Goal: Task Accomplishment & Management: Manage account settings

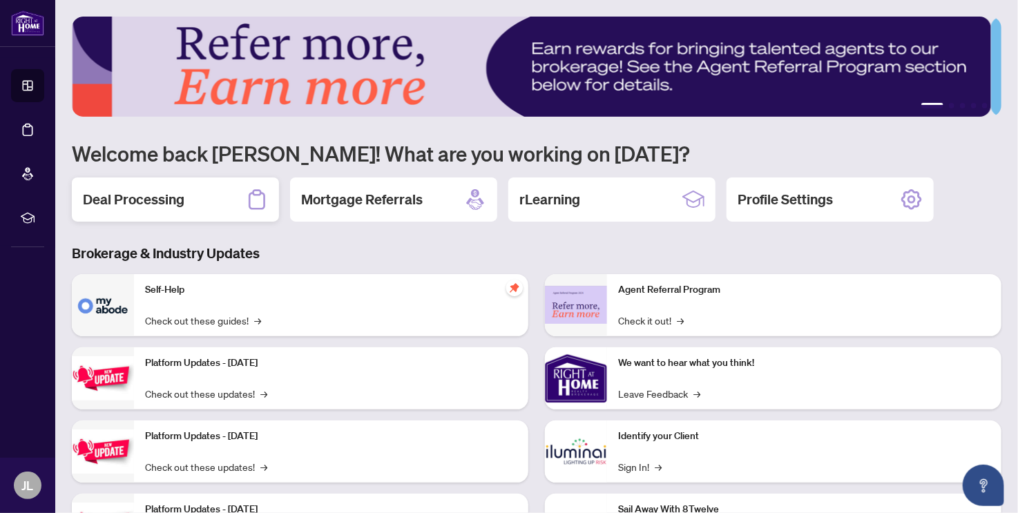
click at [180, 203] on h2 "Deal Processing" at bounding box center [134, 199] width 102 height 19
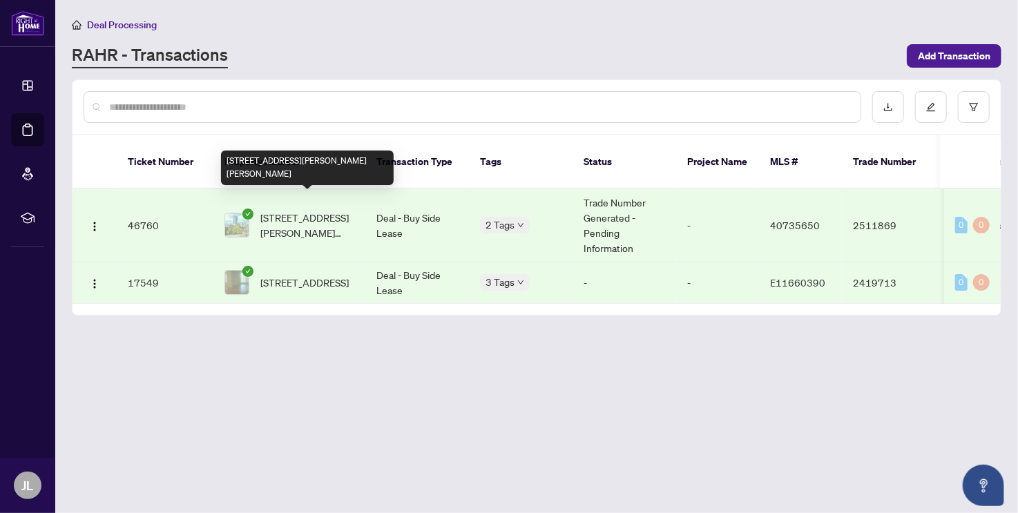
click at [311, 210] on span "[STREET_ADDRESS][PERSON_NAME][PERSON_NAME]" at bounding box center [307, 225] width 94 height 30
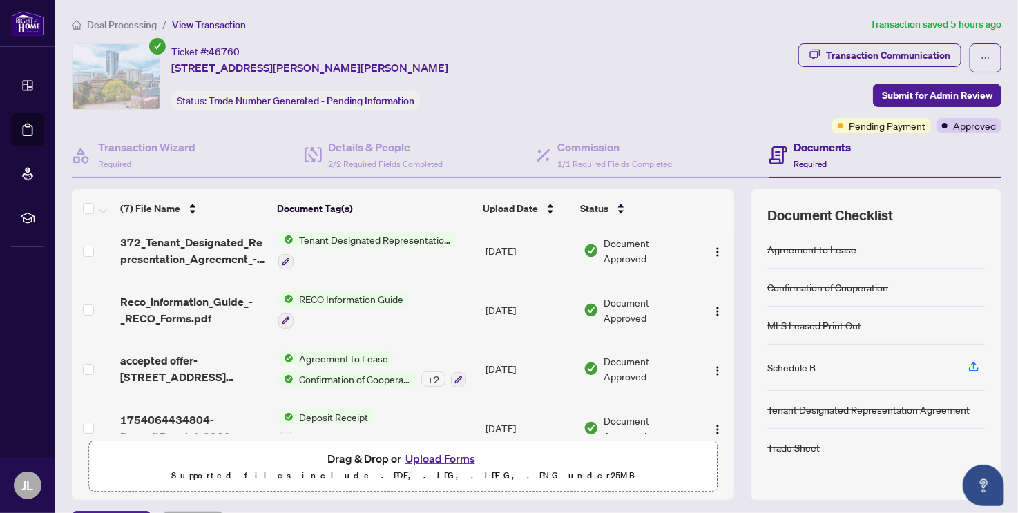
scroll to position [207, 0]
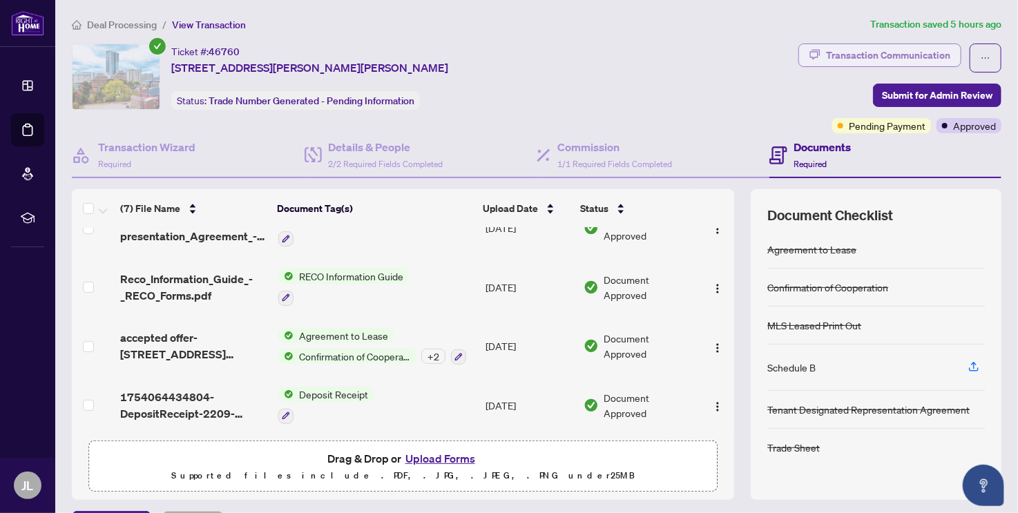
click at [919, 51] on div "Transaction Communication" at bounding box center [888, 55] width 124 height 22
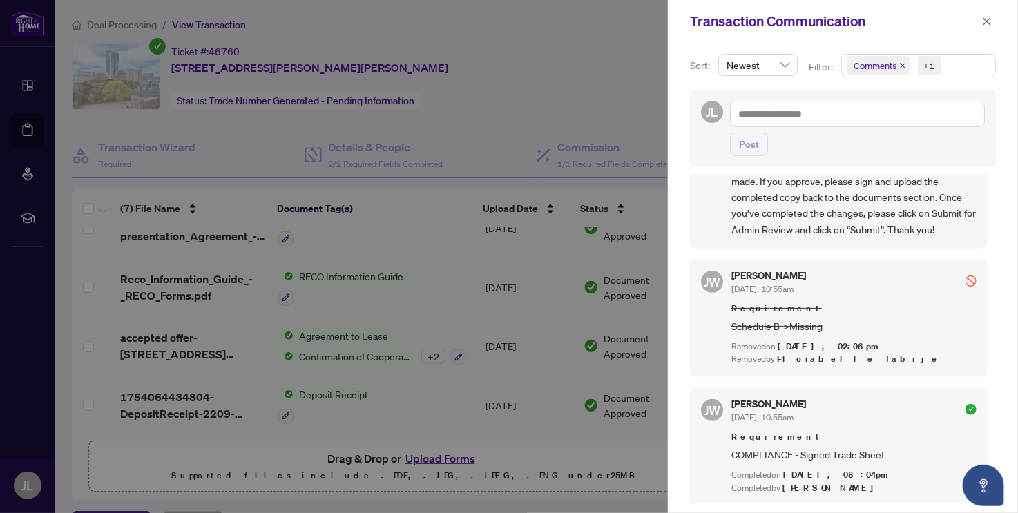
scroll to position [0, 0]
click at [990, 21] on icon "close" at bounding box center [987, 22] width 10 height 10
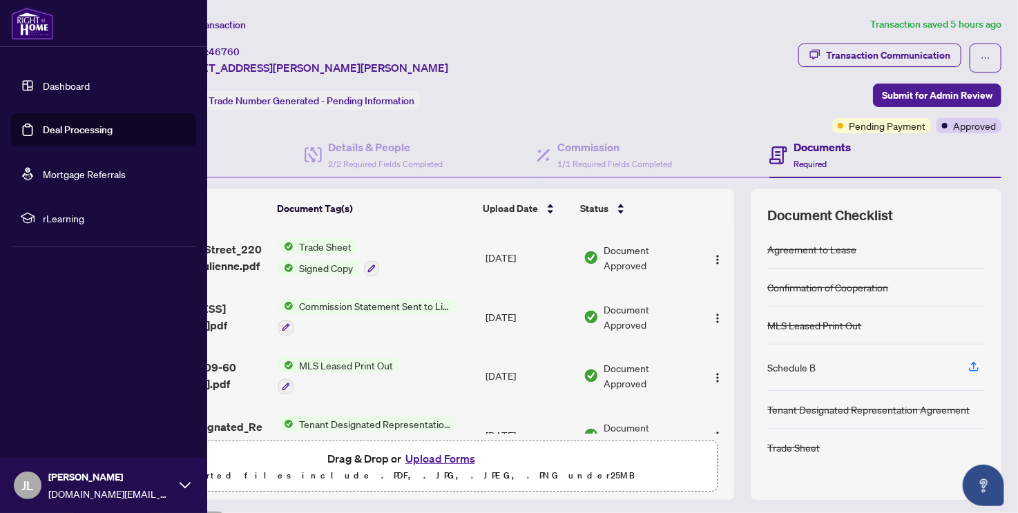
click at [17, 486] on span "JL" at bounding box center [28, 486] width 28 height 28
click at [88, 408] on button "Logout" at bounding box center [103, 403] width 185 height 23
